Goal: Transaction & Acquisition: Purchase product/service

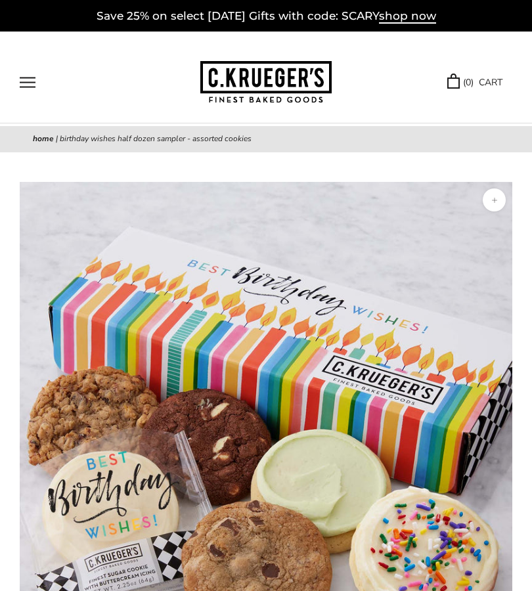
click at [28, 77] on button "Open navigation" at bounding box center [28, 82] width 16 height 11
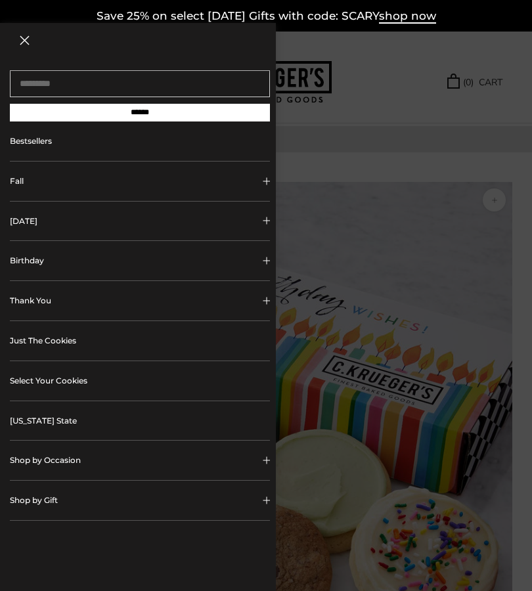
click at [68, 345] on link "Just The Cookies" at bounding box center [140, 340] width 260 height 39
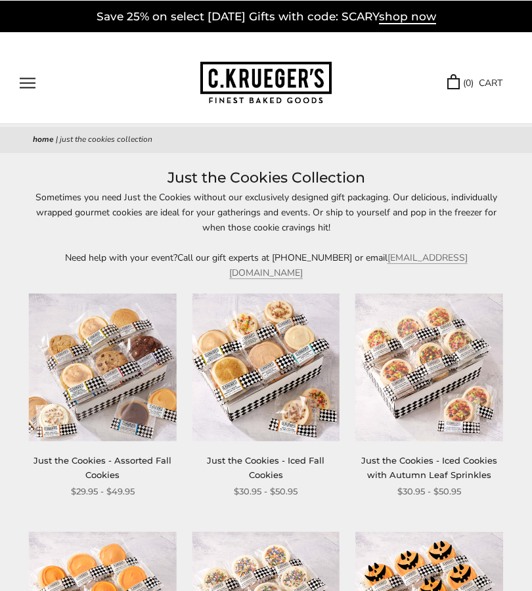
click at [33, 78] on button "Open navigation" at bounding box center [28, 82] width 16 height 11
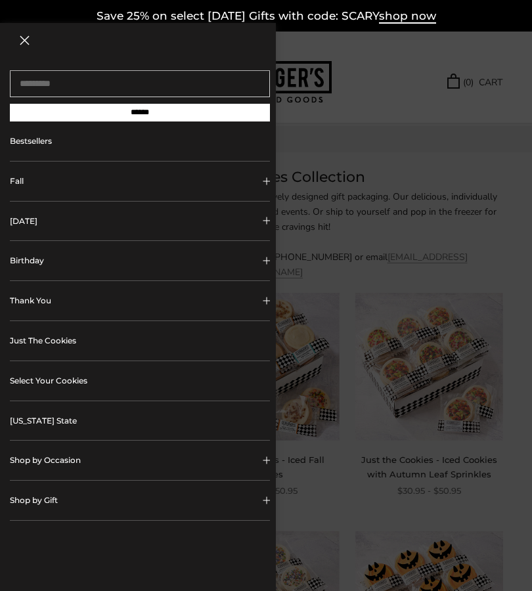
click at [260, 195] on button "Fall" at bounding box center [140, 181] width 260 height 39
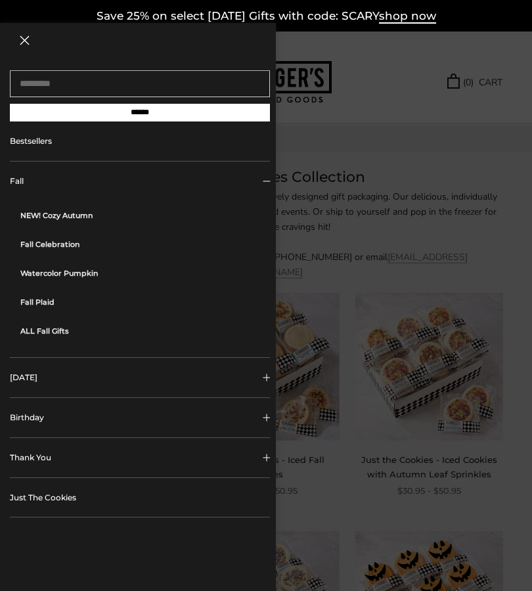
click at [131, 338] on link "ALL Fall Gifts" at bounding box center [145, 331] width 250 height 29
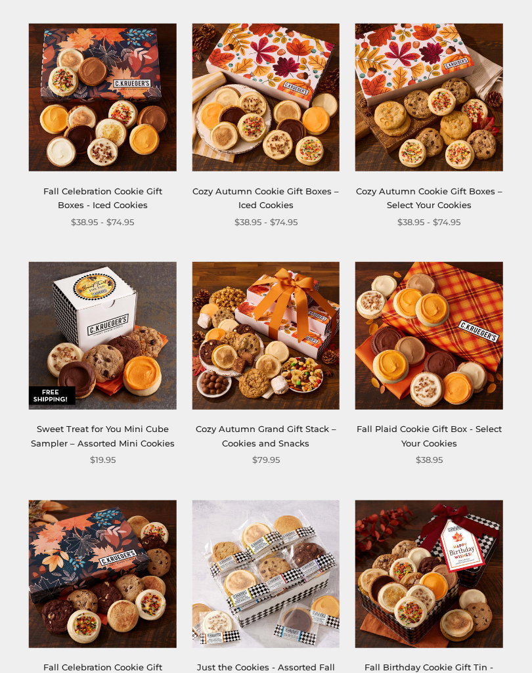
scroll to position [734, 0]
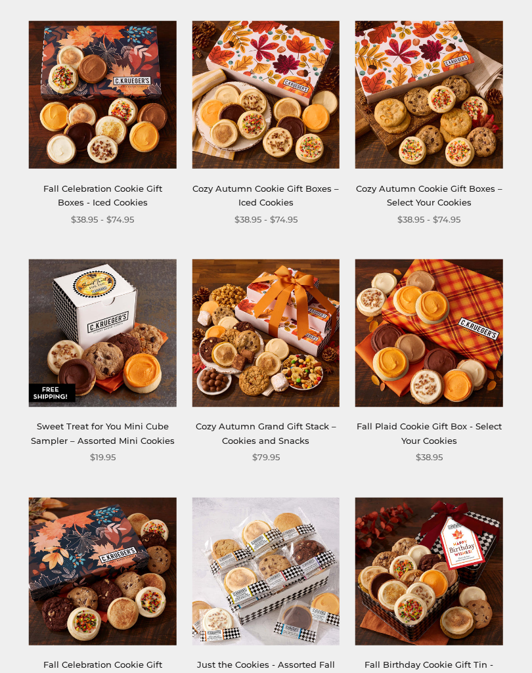
click at [124, 431] on link "Sweet Treat for You Mini Cube Sampler – Assorted Mini Cookies" at bounding box center [103, 433] width 144 height 24
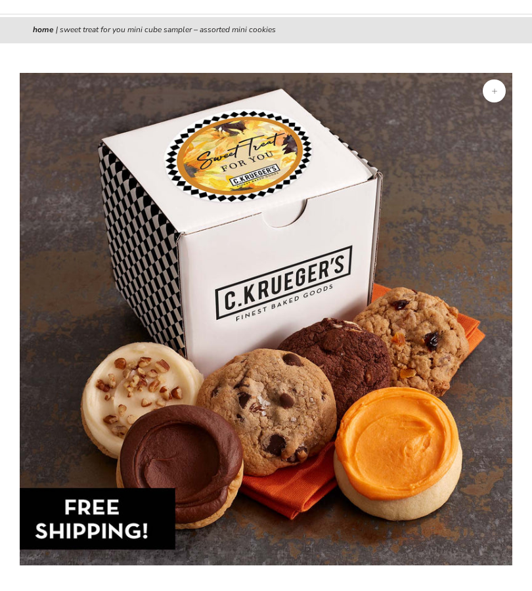
scroll to position [110, 0]
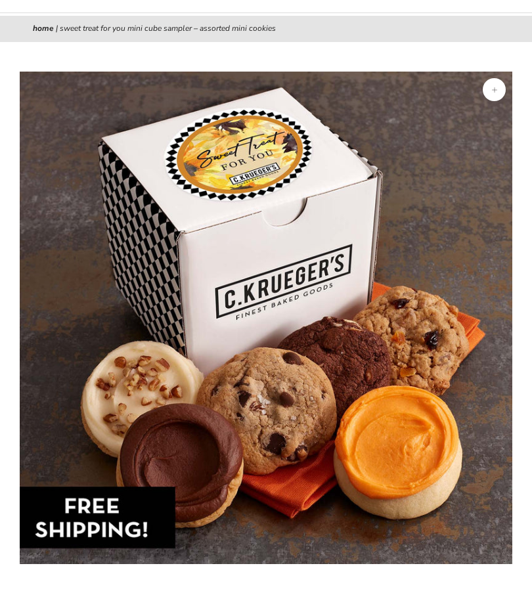
click at [493, 95] on button "Zoom" at bounding box center [494, 89] width 23 height 23
